Goal: Connect with others: Connect with others

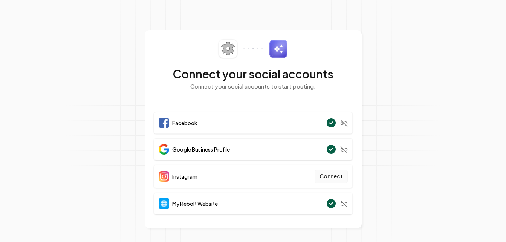
click at [333, 177] on button "Connect" at bounding box center [331, 177] width 33 height 14
click at [332, 178] on button "Connect" at bounding box center [331, 177] width 33 height 14
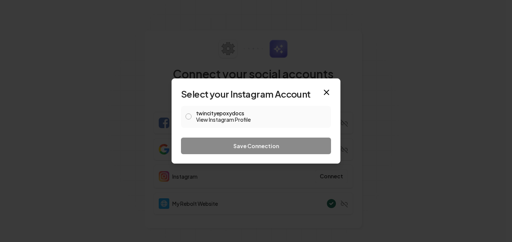
click at [189, 119] on button "twincityepoxydocs View Instagram Profile" at bounding box center [189, 117] width 6 height 6
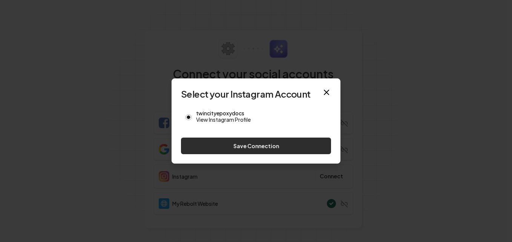
click at [246, 149] on button "Save Connection" at bounding box center [256, 146] width 150 height 17
